Goal: Information Seeking & Learning: Find specific fact

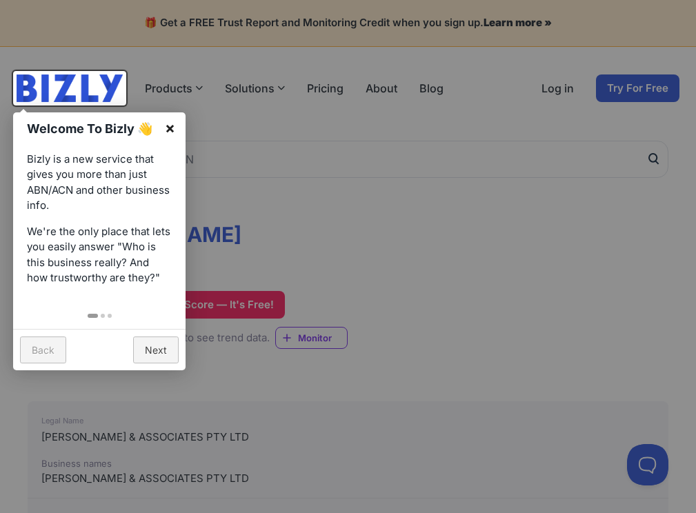
click at [169, 129] on link "×" at bounding box center [169, 127] width 31 height 31
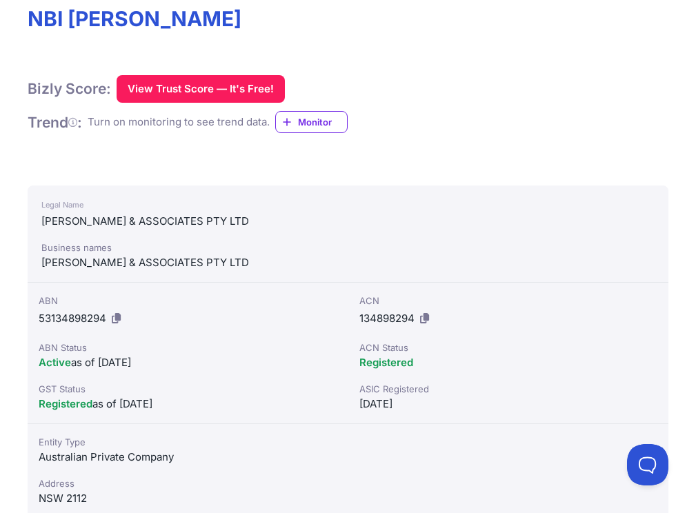
scroll to position [138, 0]
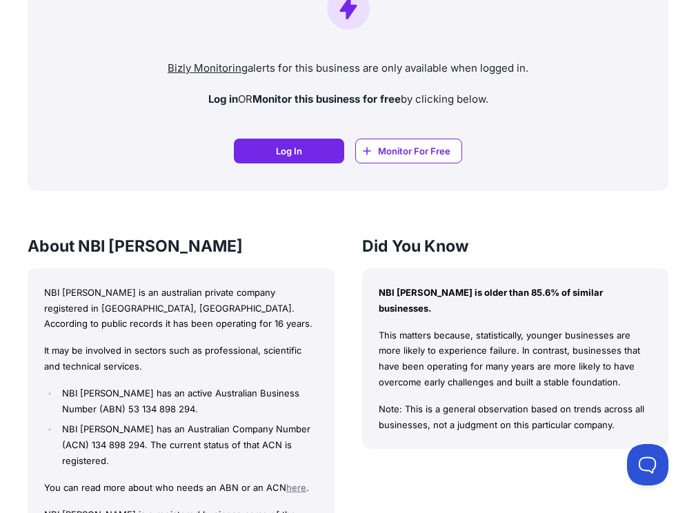
scroll to position [1241, 0]
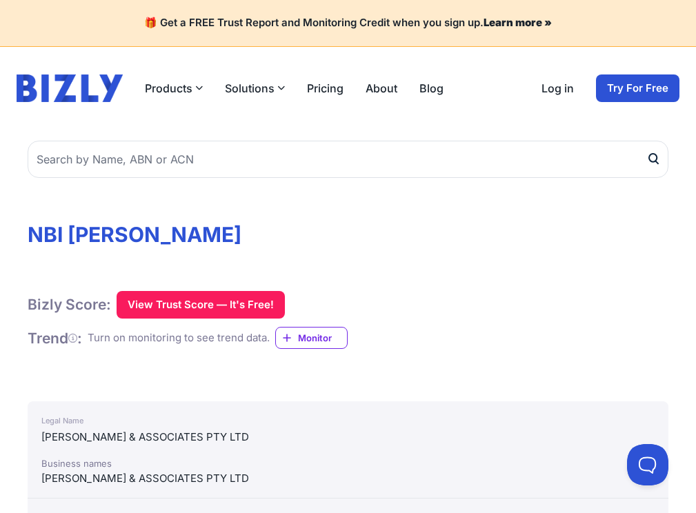
drag, startPoint x: 33, startPoint y: 232, endPoint x: 356, endPoint y: 231, distance: 322.7
click at [356, 231] on h1 "NBI [PERSON_NAME]" at bounding box center [348, 234] width 641 height 25
click at [404, 228] on h1 "NBI [PERSON_NAME]" at bounding box center [348, 234] width 641 height 25
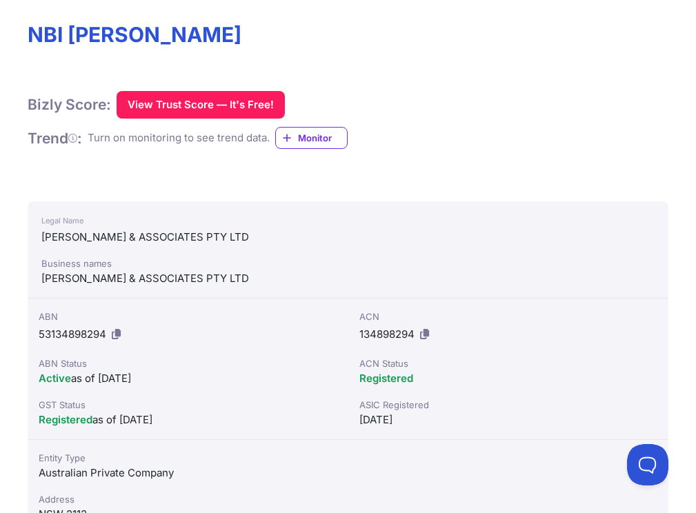
scroll to position [207, 0]
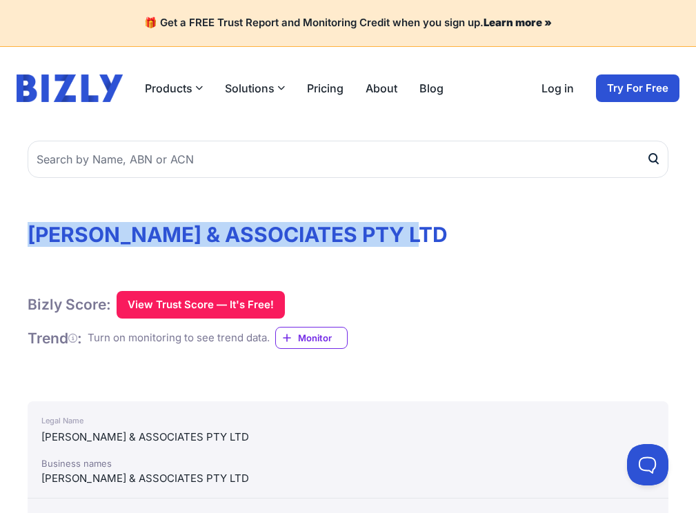
drag, startPoint x: 24, startPoint y: 225, endPoint x: 559, endPoint y: 228, distance: 534.4
copy h1 "[PERSON_NAME] & ASSOCIATES PTY LTD"
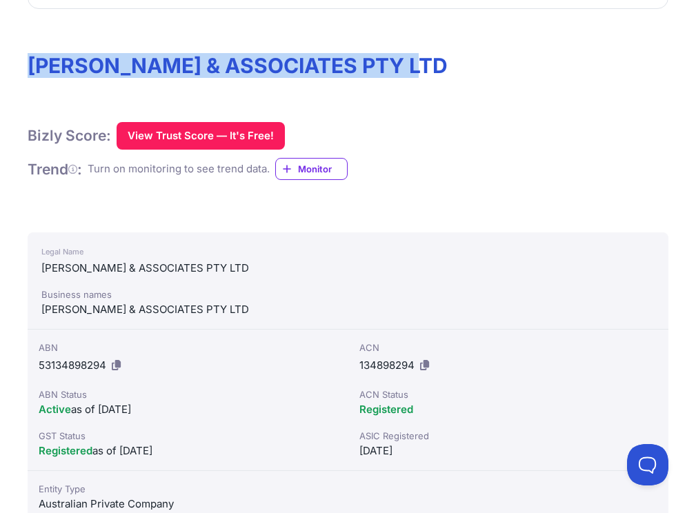
scroll to position [276, 0]
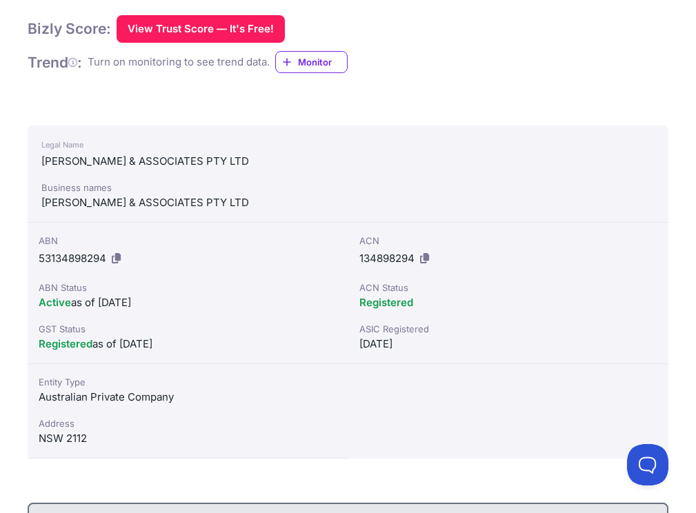
click at [337, 430] on div "NSW 2112" at bounding box center [188, 438] width 299 height 17
copy div "2112"
click at [337, 430] on div "NSW 2112" at bounding box center [188, 438] width 299 height 17
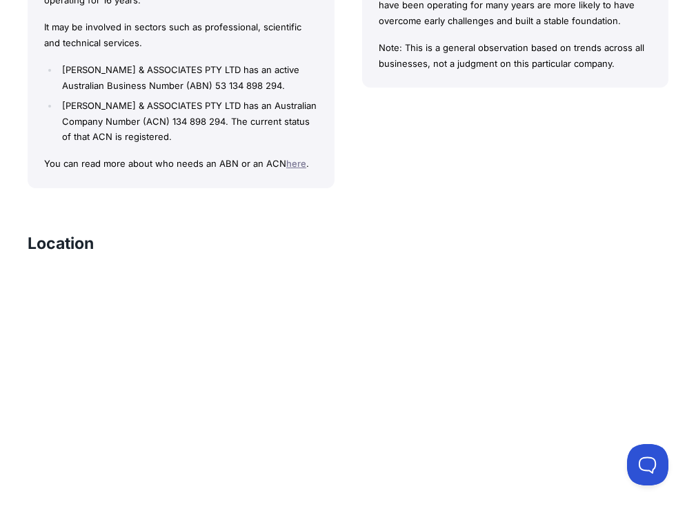
scroll to position [1586, 0]
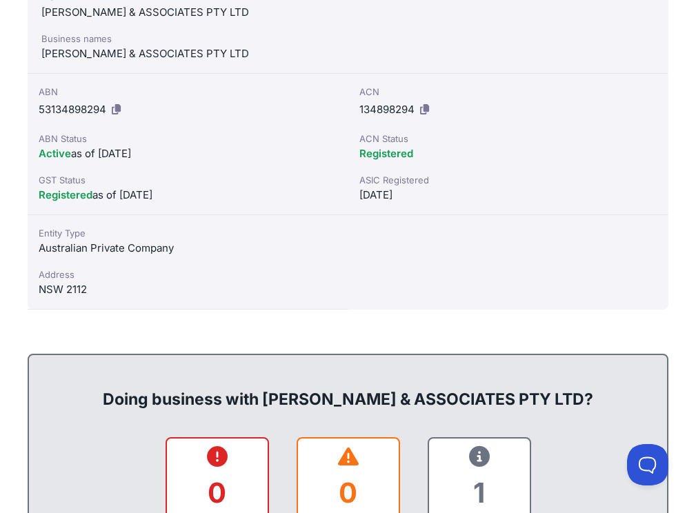
scroll to position [138, 0]
